Goal: Task Accomplishment & Management: Manage account settings

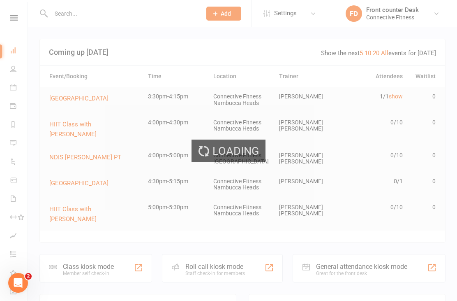
select select "100"
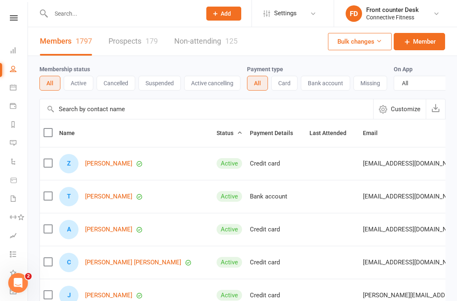
click at [106, 19] on input "text" at bounding box center [122, 14] width 147 height 12
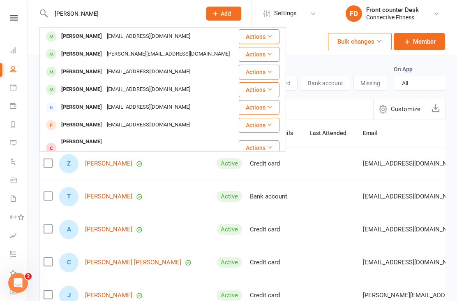
type input "William ma"
click at [78, 57] on div "[PERSON_NAME]" at bounding box center [82, 54] width 46 height 12
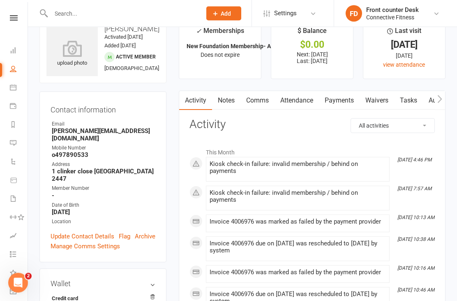
scroll to position [21, 0]
click at [353, 101] on link "Payments" at bounding box center [339, 100] width 41 height 19
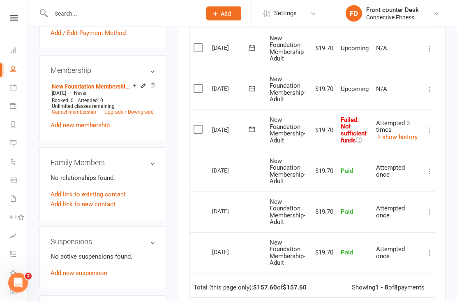
scroll to position [307, 0]
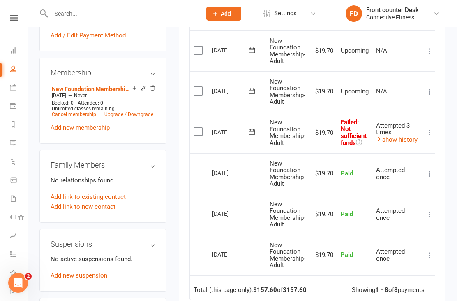
click at [406, 137] on link "show history" at bounding box center [397, 139] width 42 height 7
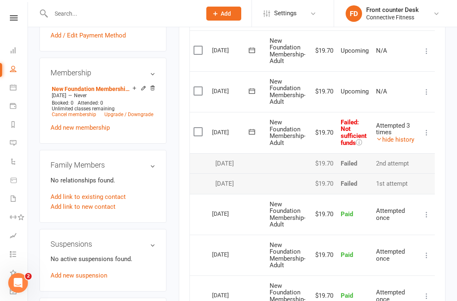
click at [405, 136] on link "hide history" at bounding box center [395, 139] width 38 height 7
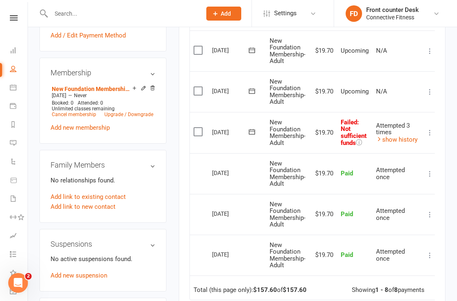
click at [428, 129] on icon at bounding box center [430, 132] width 8 height 8
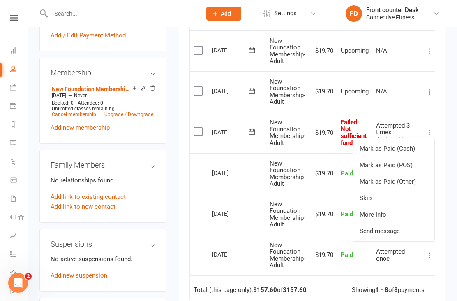
scroll to position [0, 1]
click at [445, 117] on div "Activity Notes Comms Attendance Payments Waivers Tasks Automations Mobile App C…" at bounding box center [312, 111] width 267 height 614
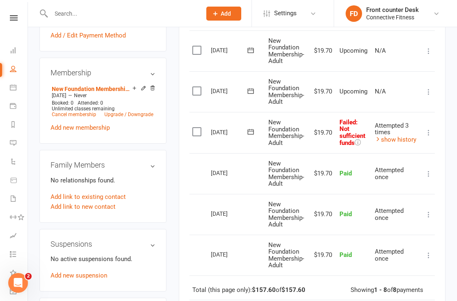
click at [19, 57] on link "Dashboard" at bounding box center [19, 51] width 19 height 19
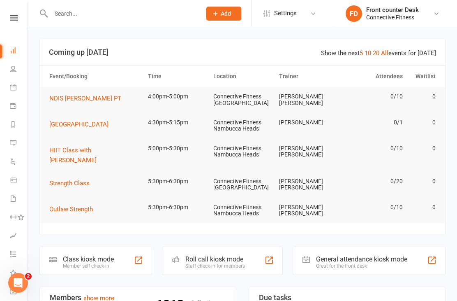
click at [17, 73] on link "People" at bounding box center [19, 69] width 19 height 19
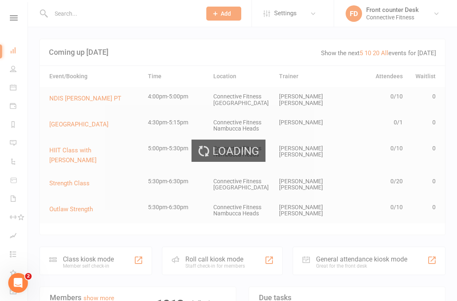
select select "100"
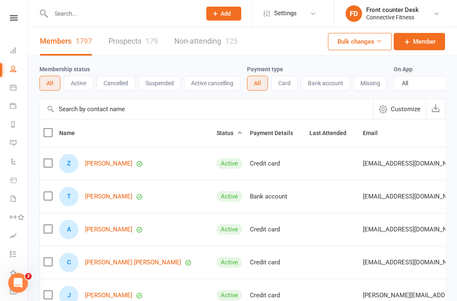
click at [166, 14] on input "text" at bounding box center [122, 14] width 147 height 12
type input "I"
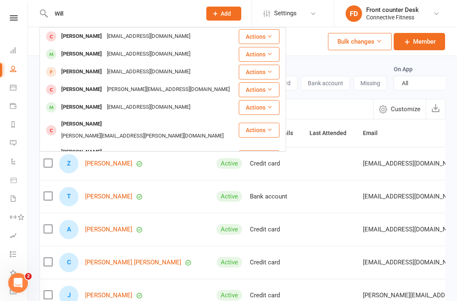
type input "Will"
click at [137, 39] on div "Micktownsend@gmail.com" at bounding box center [148, 36] width 88 height 12
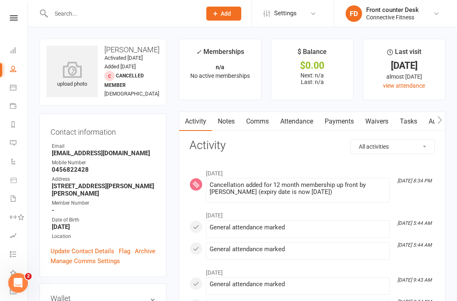
click at [86, 8] on input "text" at bounding box center [122, 14] width 147 height 12
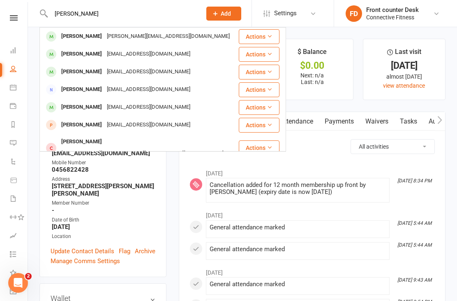
type input "William mack"
click at [89, 37] on div "[PERSON_NAME]" at bounding box center [82, 36] width 46 height 12
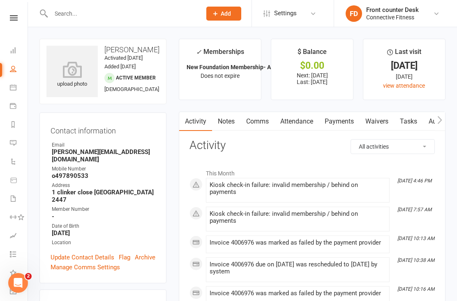
click at [340, 123] on link "Payments" at bounding box center [339, 121] width 41 height 19
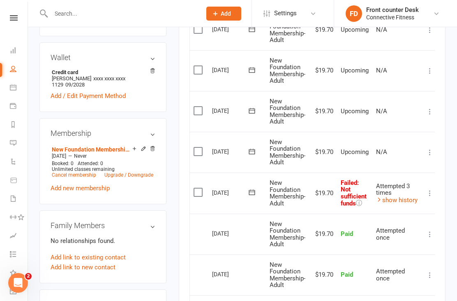
scroll to position [251, 0]
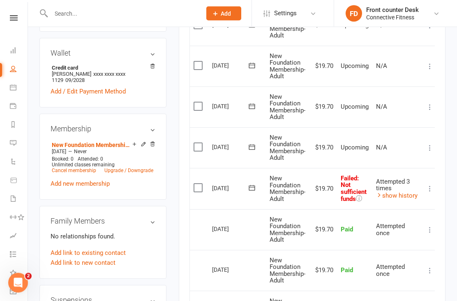
click at [432, 185] on icon at bounding box center [430, 189] width 8 height 8
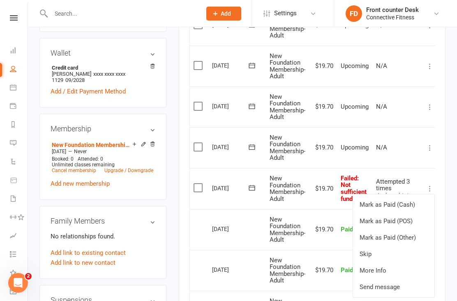
scroll to position [0, 1]
click at [407, 217] on link "Mark as Paid (POS)" at bounding box center [392, 221] width 81 height 16
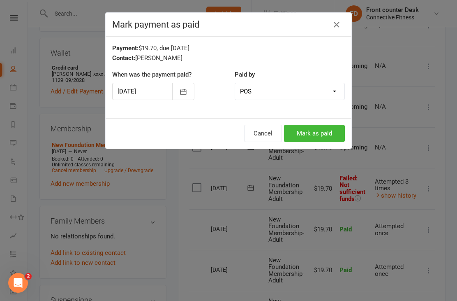
click at [335, 91] on select "Cash POS Other method" at bounding box center [289, 91] width 109 height 16
click at [317, 134] on button "Mark as paid" at bounding box center [314, 133] width 61 height 17
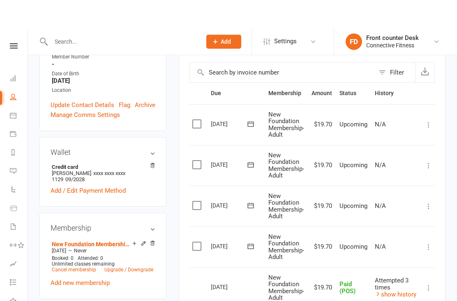
scroll to position [0, 0]
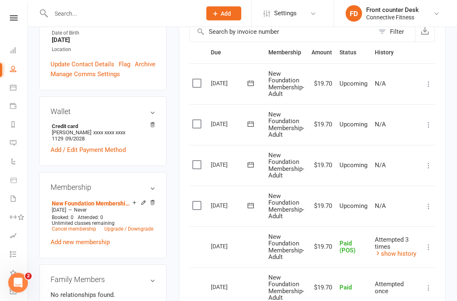
click at [412, 250] on link "show history" at bounding box center [396, 253] width 42 height 7
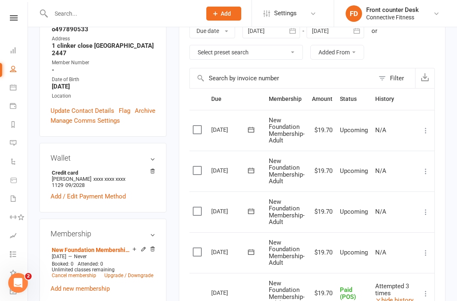
scroll to position [146, 0]
click at [18, 55] on link "Dashboard" at bounding box center [19, 51] width 19 height 19
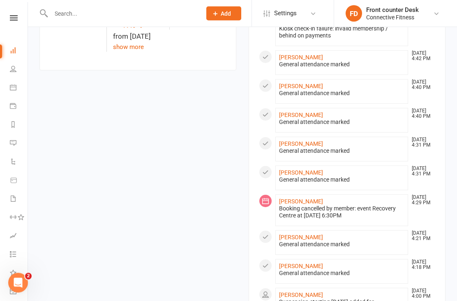
scroll to position [481, 0]
click at [313, 234] on link "[PERSON_NAME]" at bounding box center [301, 237] width 44 height 7
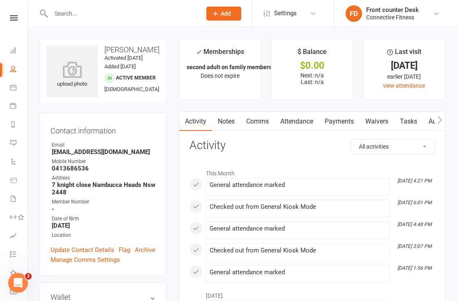
click at [12, 51] on icon at bounding box center [13, 50] width 7 height 7
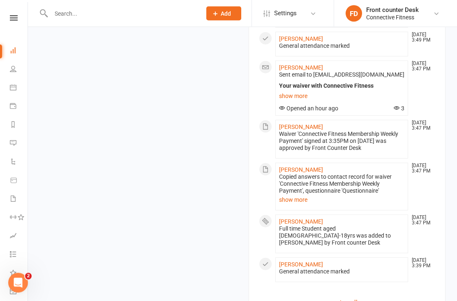
scroll to position [813, 0]
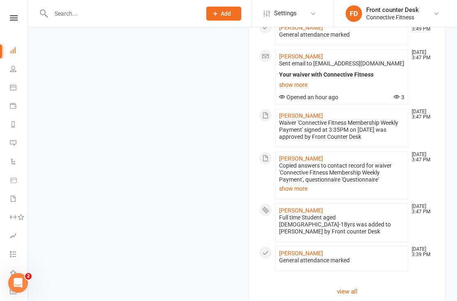
click at [355, 286] on link "view all" at bounding box center [347, 291] width 176 height 10
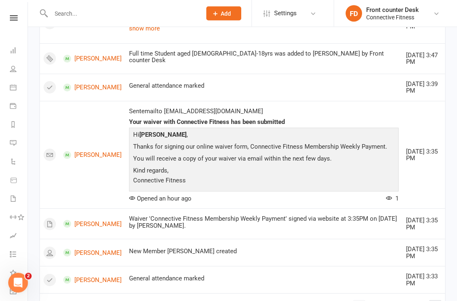
scroll to position [690, 0]
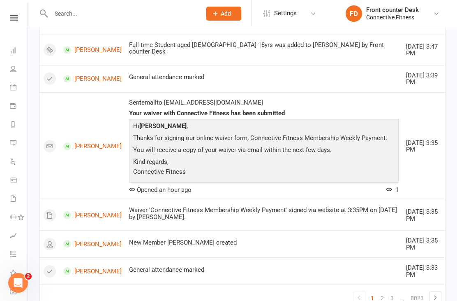
click at [384, 292] on link "2" at bounding box center [382, 298] width 10 height 12
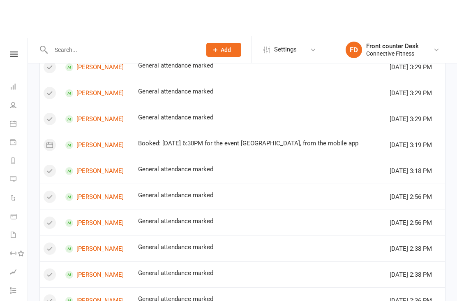
scroll to position [0, 0]
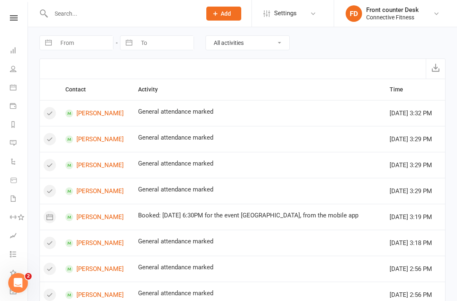
click at [12, 55] on link "Dashboard" at bounding box center [19, 51] width 19 height 19
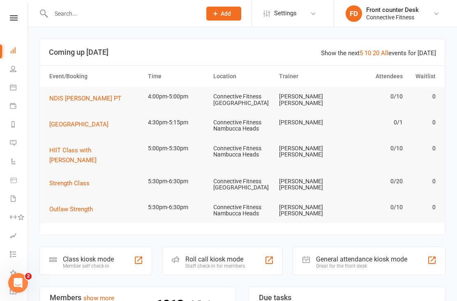
click at [5, 79] on li "People" at bounding box center [14, 69] width 28 height 19
click at [19, 72] on link "People" at bounding box center [19, 69] width 19 height 19
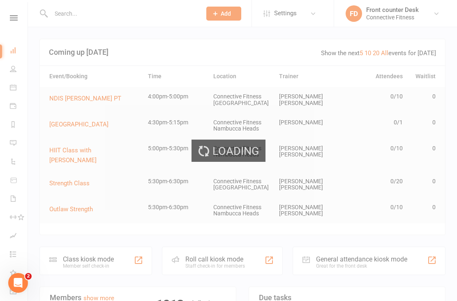
select select "100"
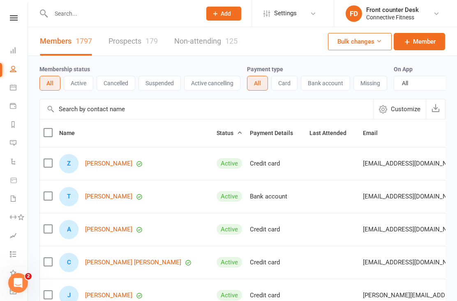
click at [88, 18] on input "text" at bounding box center [122, 14] width 147 height 12
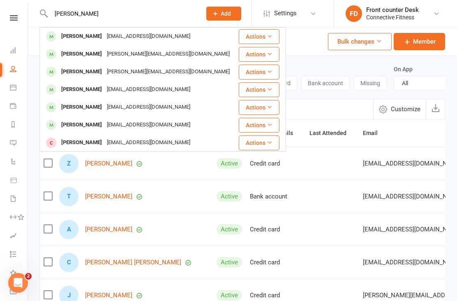
type input "[PERSON_NAME]"
click at [103, 58] on div "[PERSON_NAME]" at bounding box center [82, 54] width 46 height 12
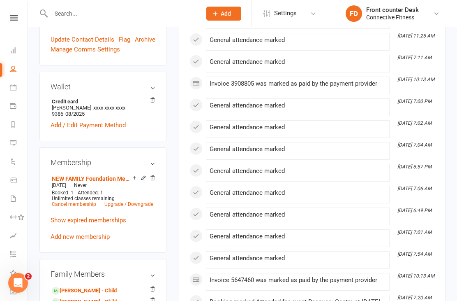
scroll to position [209, 0]
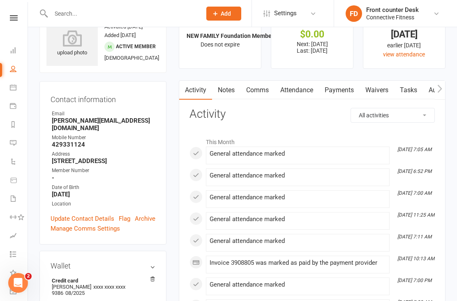
scroll to position [0, 0]
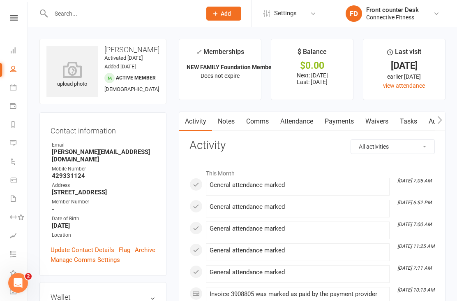
click at [16, 51] on link "Dashboard" at bounding box center [19, 51] width 19 height 19
